Goal: Information Seeking & Learning: Get advice/opinions

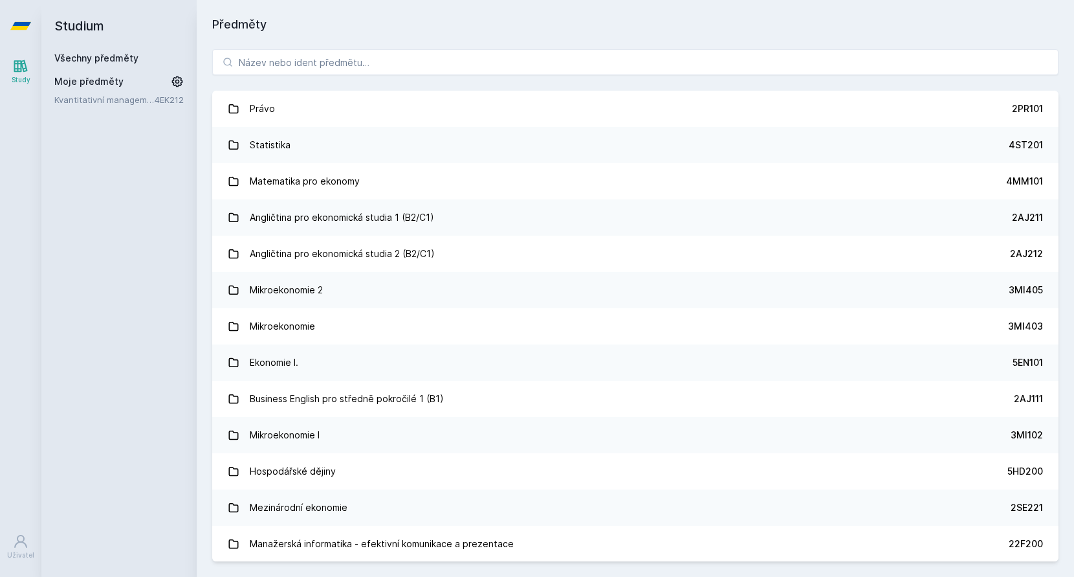
click at [608, 48] on div "Právo 2PR101 Statistika 4ST201 Matematika pro ekonomy 4MM101 Angličtina pro eko…" at bounding box center [636, 305] width 878 height 543
click at [601, 54] on input "search" at bounding box center [635, 62] width 847 height 26
paste input "4IT414"
type input "4IT414"
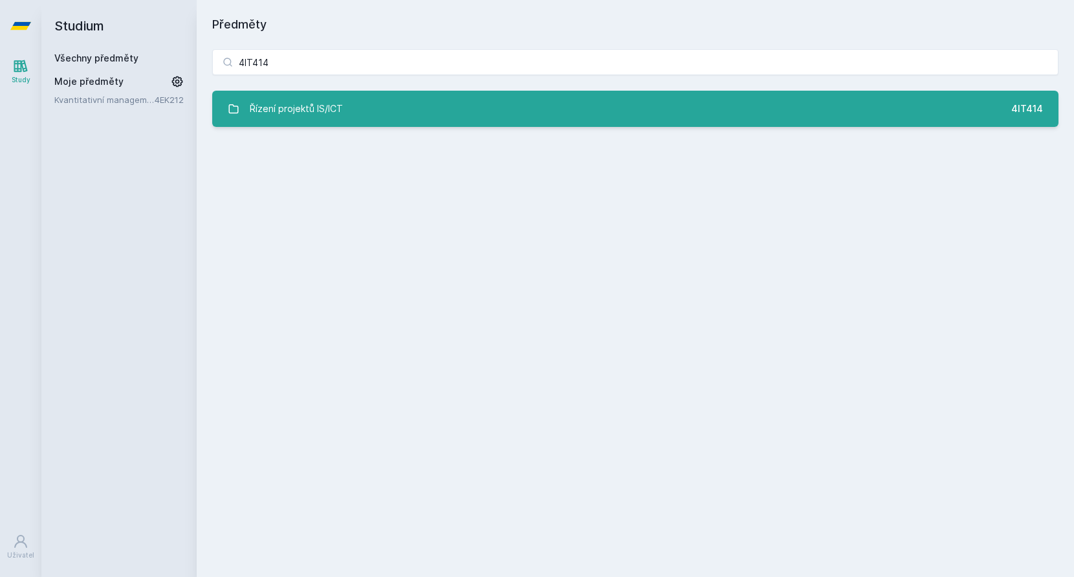
click at [511, 117] on link "Řízení projektů IS/ICT 4IT414" at bounding box center [635, 109] width 847 height 36
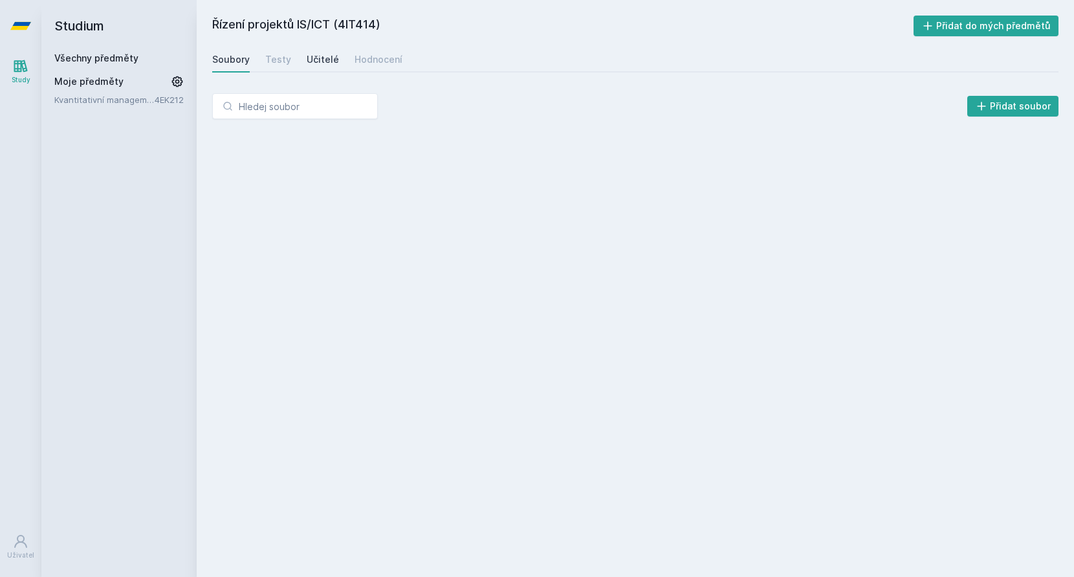
click at [325, 61] on div "Učitelé" at bounding box center [323, 59] width 32 height 13
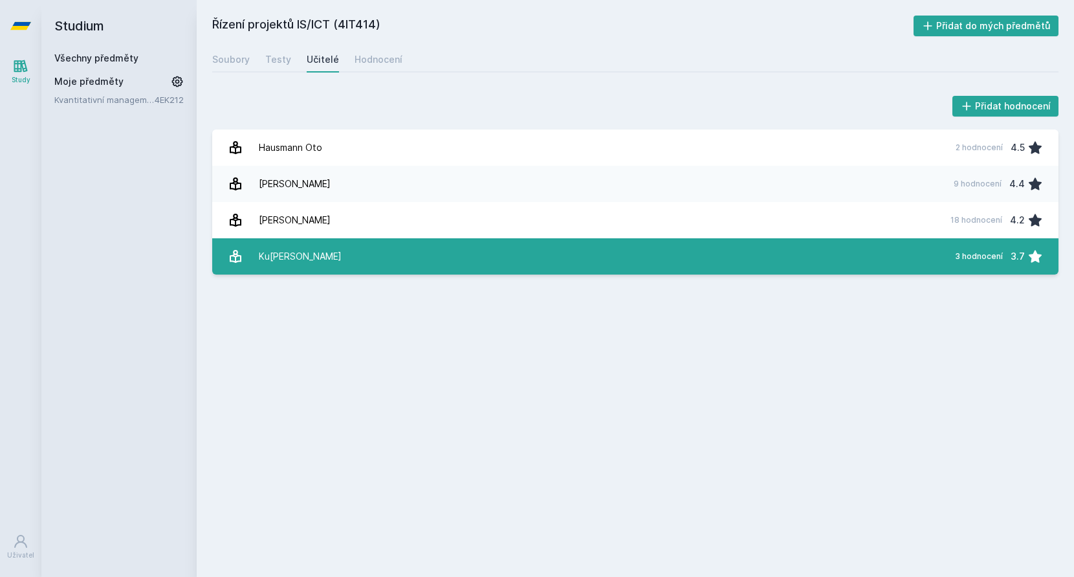
click at [409, 248] on link "K[PERSON_NAME][DATE] 3 hodnocení 3.7" at bounding box center [635, 256] width 847 height 36
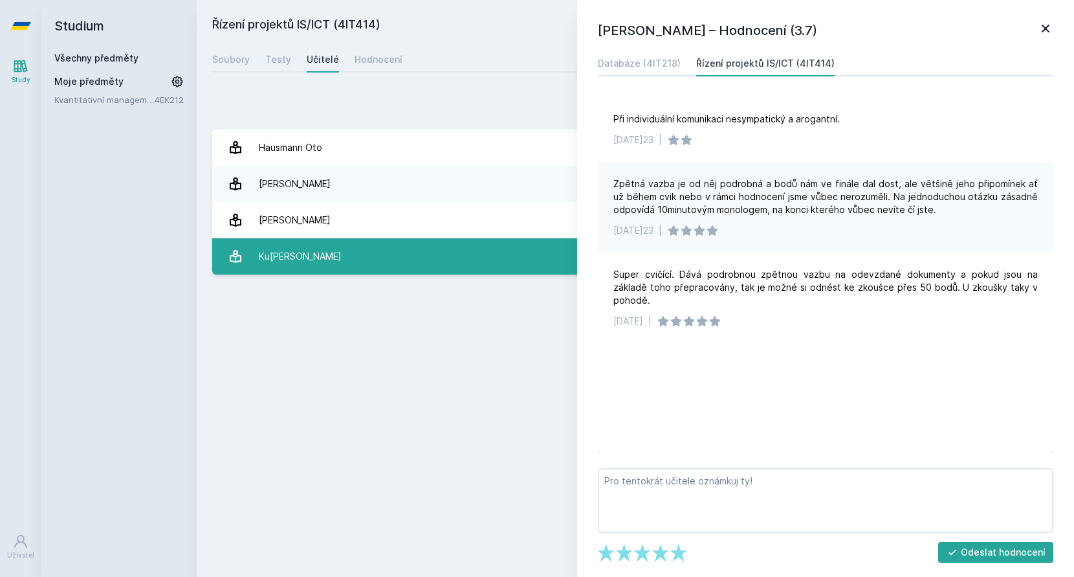
click at [409, 248] on link "K[PERSON_NAME][DATE] 3 hodnocení 3.7" at bounding box center [635, 256] width 847 height 36
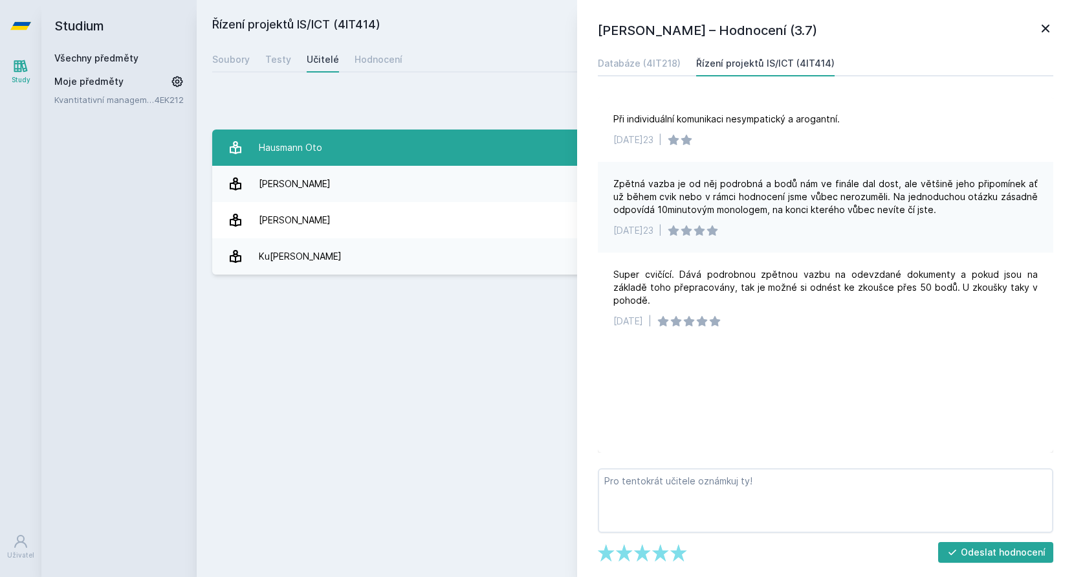
click at [433, 148] on link "[PERSON_NAME] 2 hodnocení 4.5" at bounding box center [635, 147] width 847 height 36
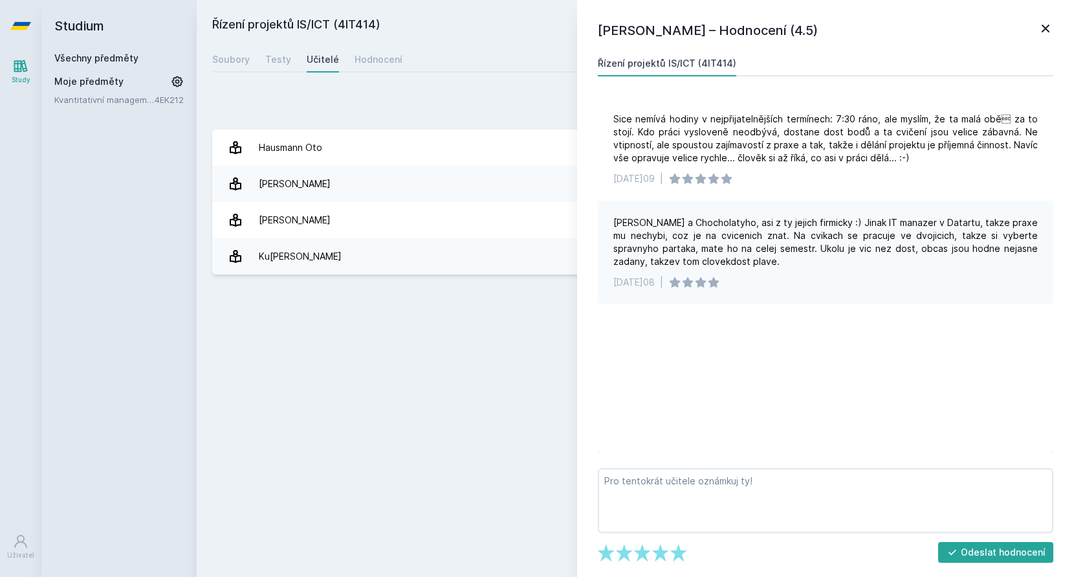
drag, startPoint x: 728, startPoint y: 245, endPoint x: 793, endPoint y: 257, distance: 66.5
click at [793, 257] on div "[PERSON_NAME] a Chocholatyho, asi z ty jejich firmicky :) Jinak IT manazer v Da…" at bounding box center [826, 242] width 425 height 52
drag, startPoint x: 787, startPoint y: 261, endPoint x: 604, endPoint y: 213, distance: 188.8
click at [604, 213] on div "[PERSON_NAME] a Chocholatyho, asi z ty jejich firmicky :) Jinak IT manazer v Da…" at bounding box center [826, 253] width 456 height 104
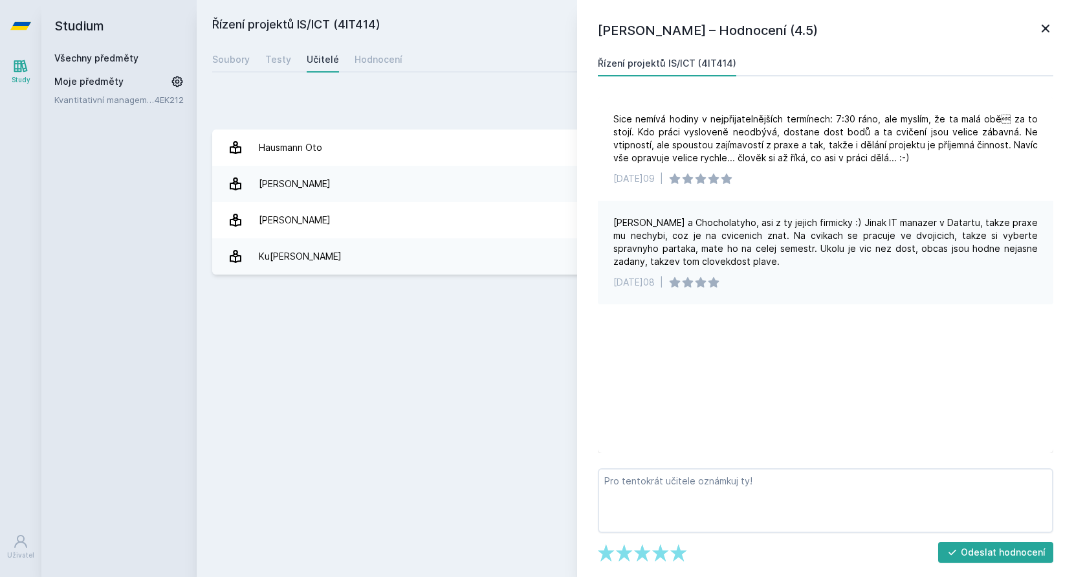
click at [700, 338] on div "Sice nemívá hodiny v nejpřijatelnějších termínech: 7:30 ráno, ale myslím, že ta…" at bounding box center [826, 274] width 456 height 355
click at [574, 83] on div "Přidat hodnocení [PERSON_NAME] – Hodnocení (4.5) Řízení projektů IS/ICT (4IT414…" at bounding box center [636, 184] width 878 height 212
click at [570, 106] on div "Přidat hodnocení" at bounding box center [635, 106] width 847 height 26
click at [1049, 30] on icon at bounding box center [1046, 29] width 16 height 16
